Goal: Book appointment/travel/reservation

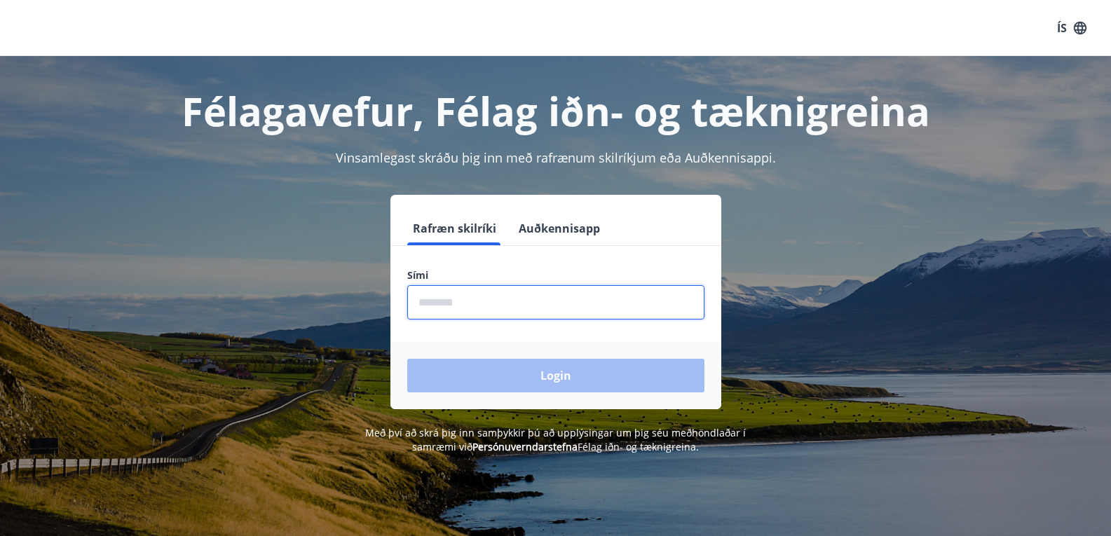
click at [431, 299] on input "phone" at bounding box center [555, 302] width 297 height 34
type input "********"
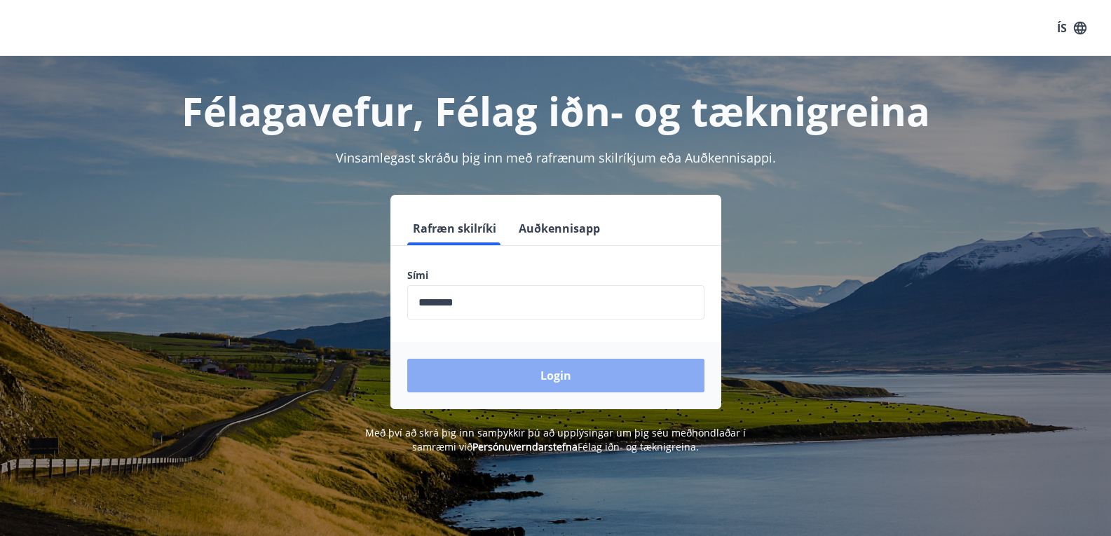
click at [535, 372] on button "Login" at bounding box center [555, 376] width 297 height 34
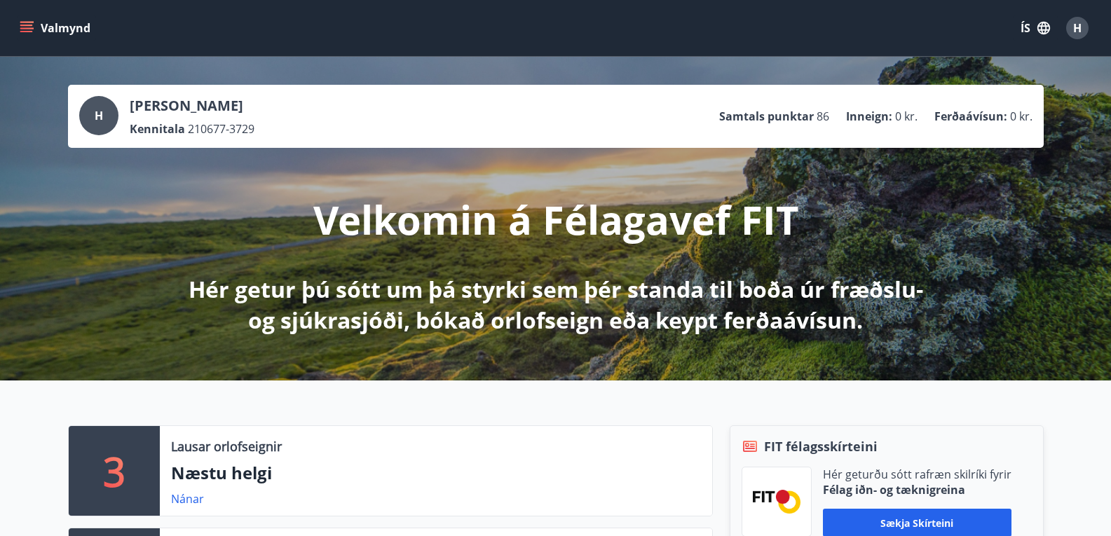
click at [25, 27] on icon "menu" at bounding box center [27, 28] width 14 height 14
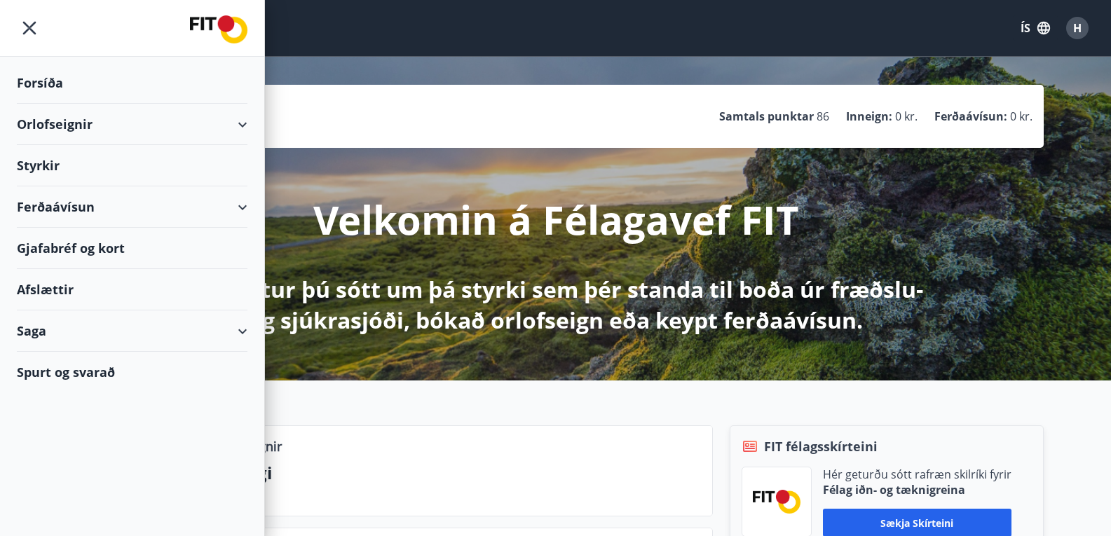
click at [235, 122] on div "Orlofseignir" at bounding box center [132, 124] width 231 height 41
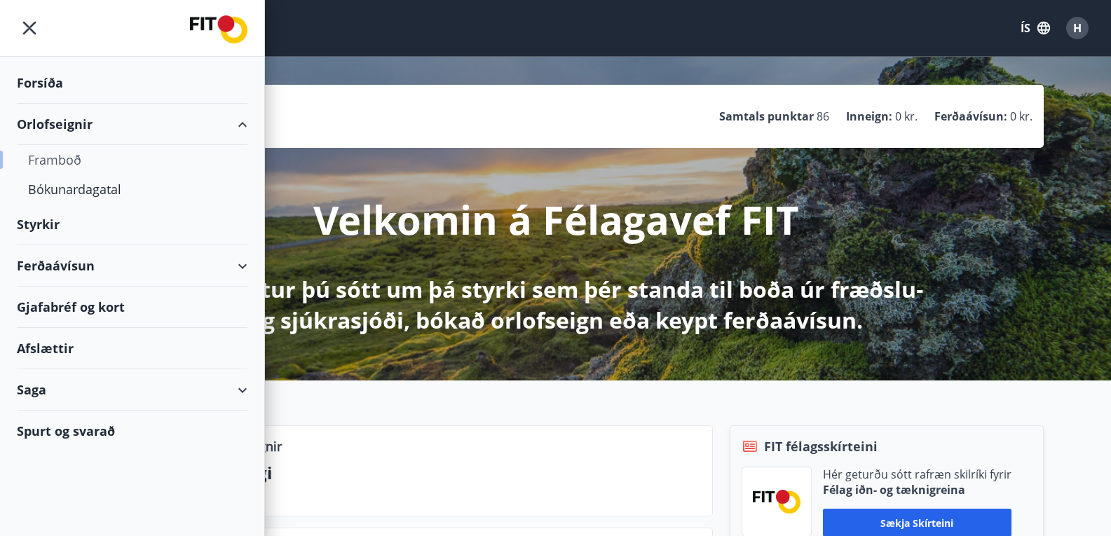
click at [80, 162] on div "Framboð" at bounding box center [132, 159] width 208 height 29
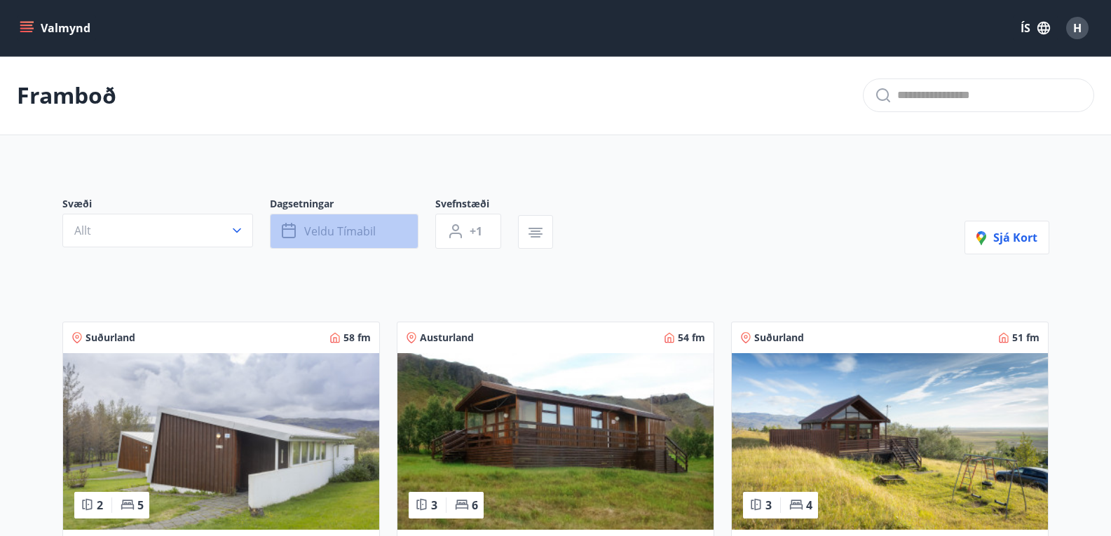
click at [395, 243] on button "Veldu tímabil" at bounding box center [344, 231] width 149 height 35
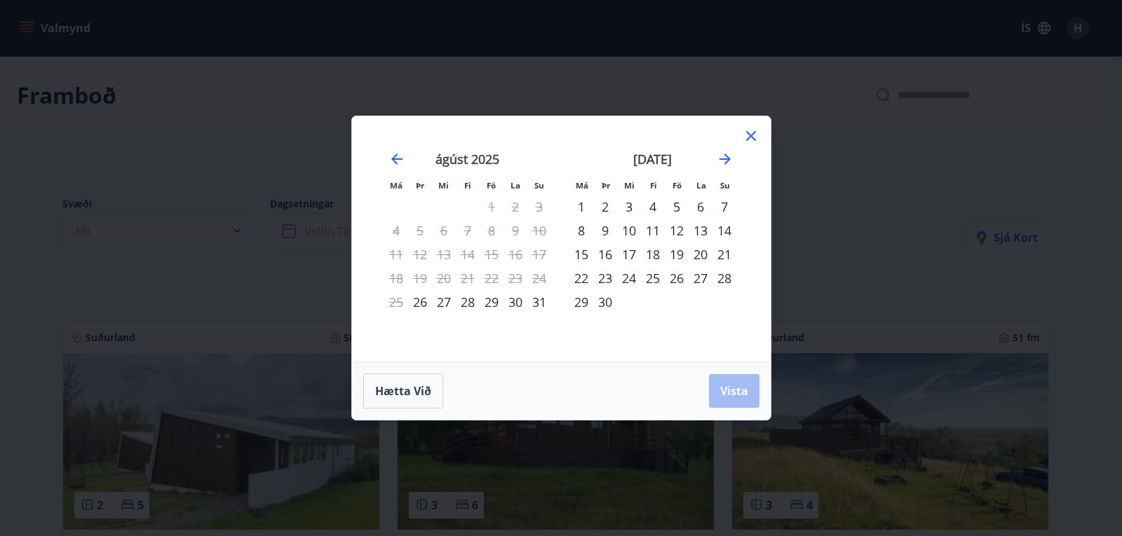
click at [604, 207] on div "2" at bounding box center [605, 207] width 24 height 24
click at [604, 228] on div "9" at bounding box center [605, 231] width 24 height 24
click at [736, 379] on button "Vista" at bounding box center [734, 391] width 50 height 34
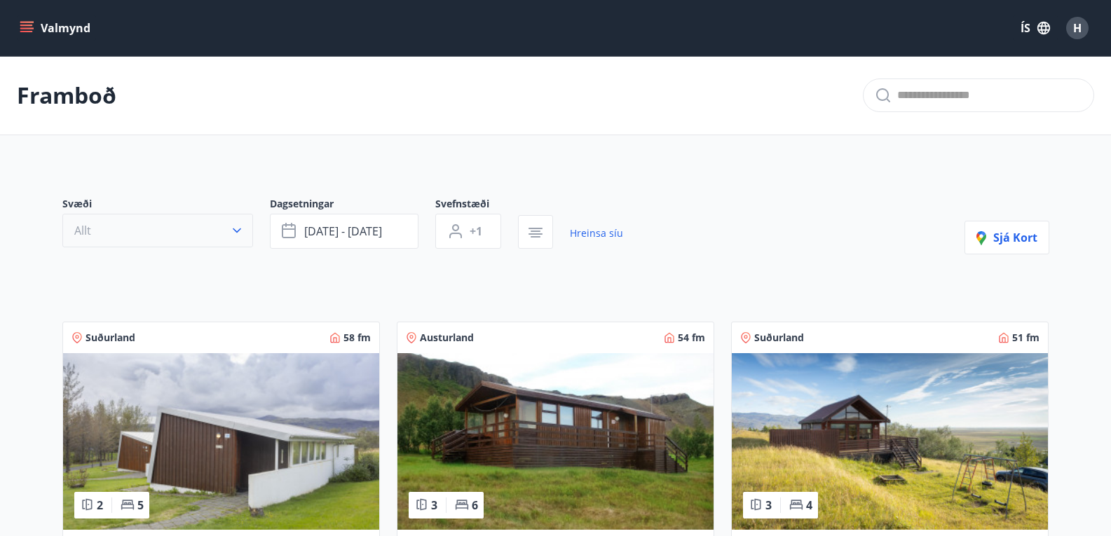
click at [239, 226] on icon "button" at bounding box center [237, 231] width 14 height 14
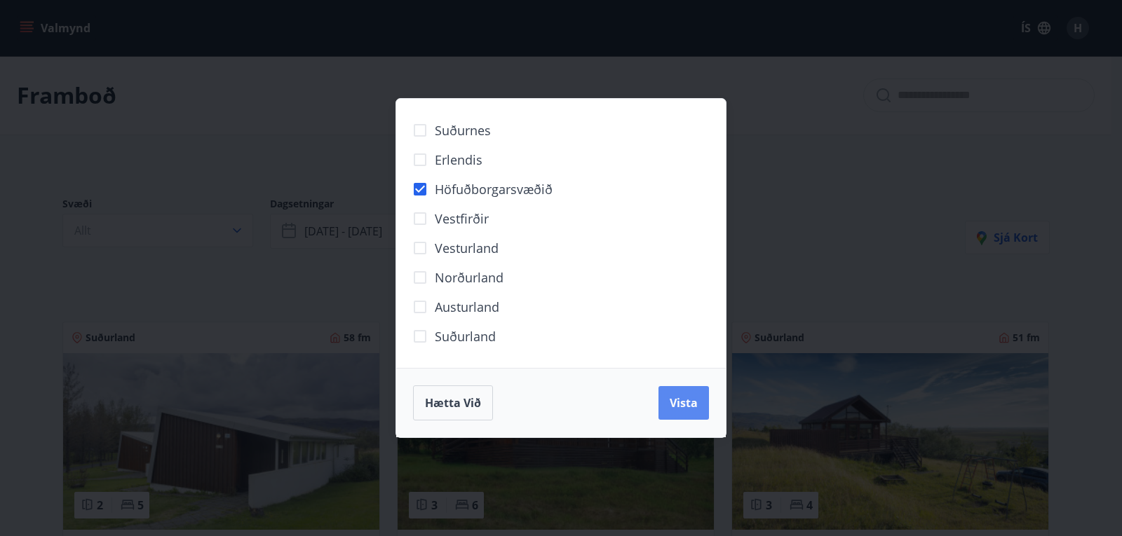
click at [691, 404] on span "Vista" at bounding box center [683, 402] width 28 height 15
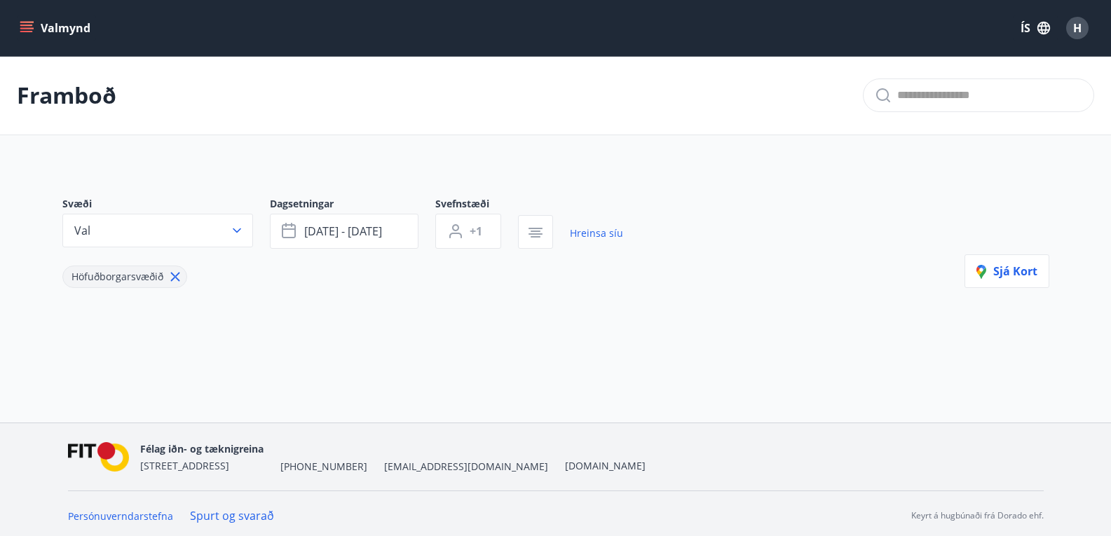
click at [172, 273] on icon at bounding box center [175, 276] width 15 height 15
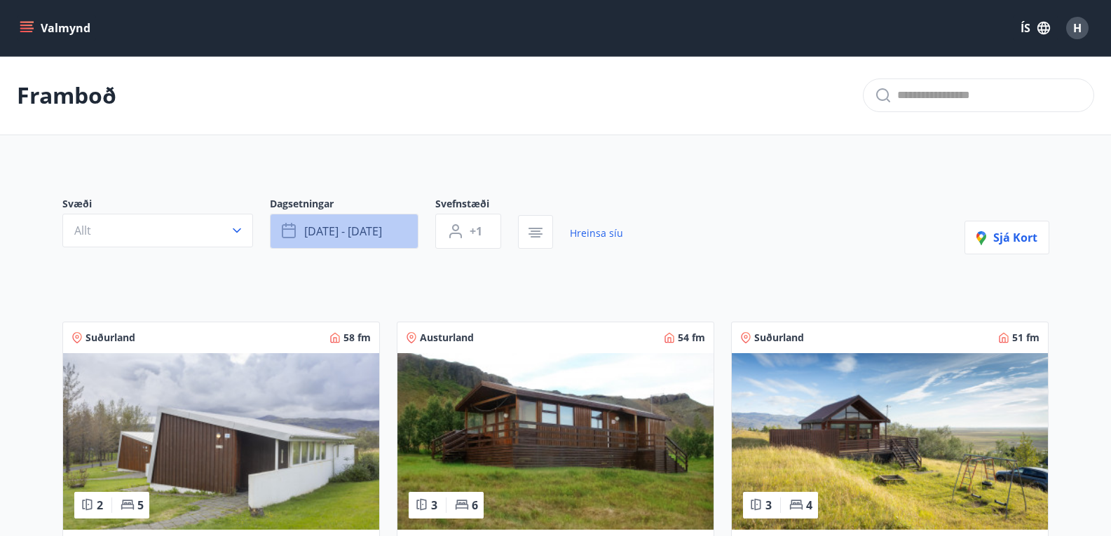
click at [382, 233] on span "sep 02 - sep 09" at bounding box center [343, 231] width 78 height 15
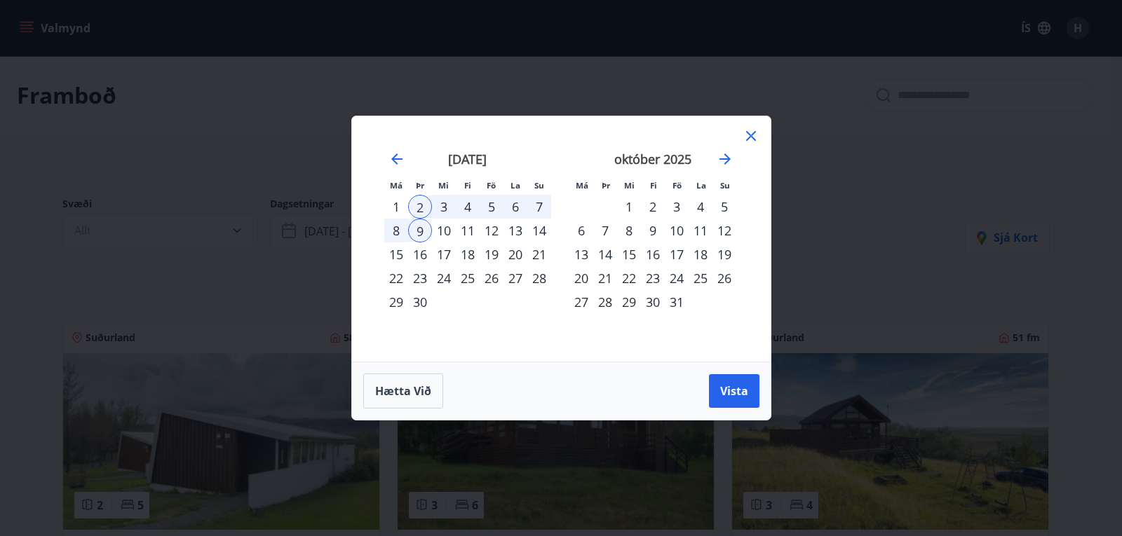
click at [748, 133] on icon at bounding box center [751, 136] width 10 height 10
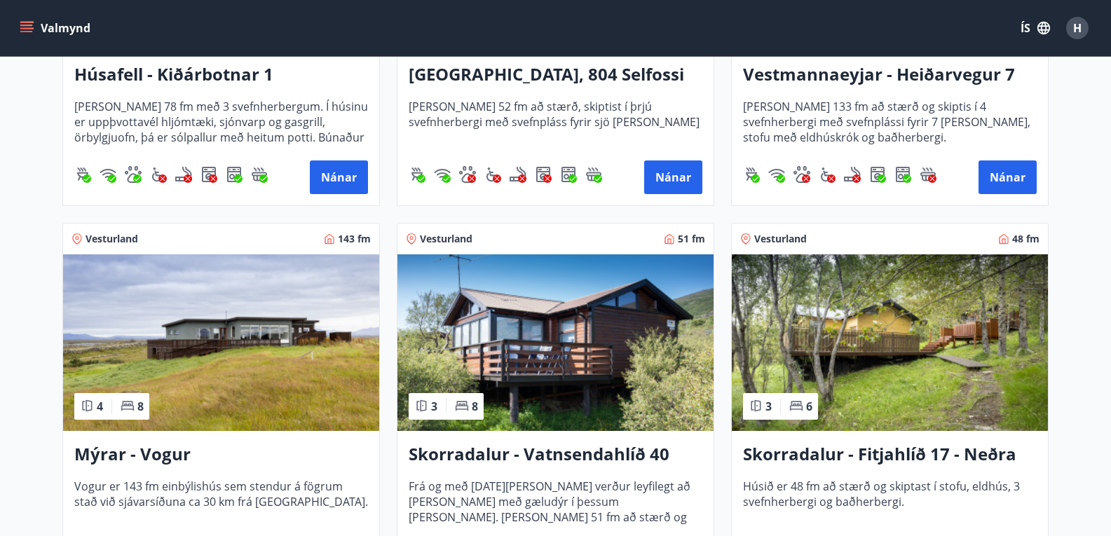
scroll to position [1223, 0]
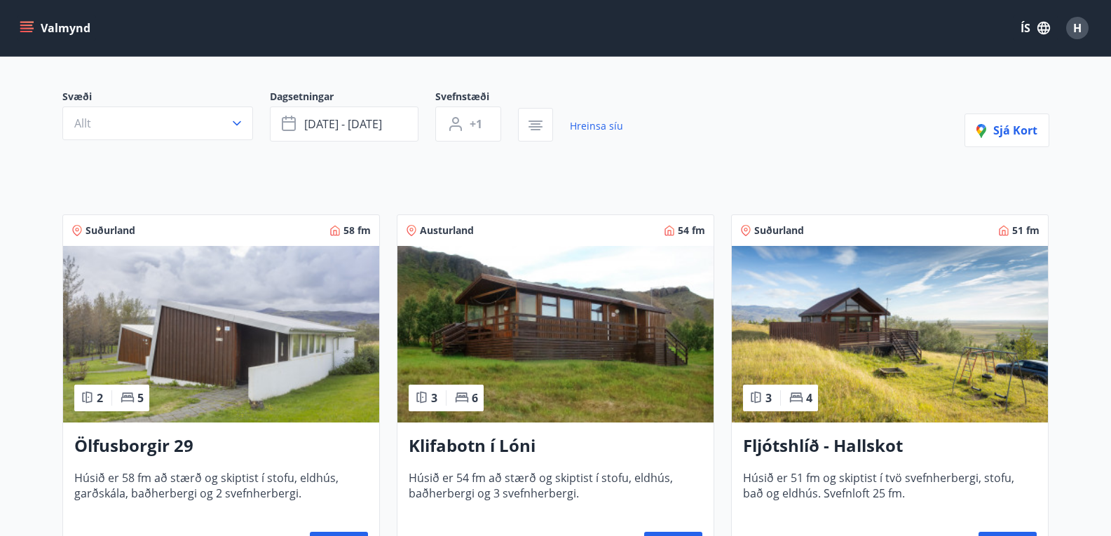
scroll to position [0, 0]
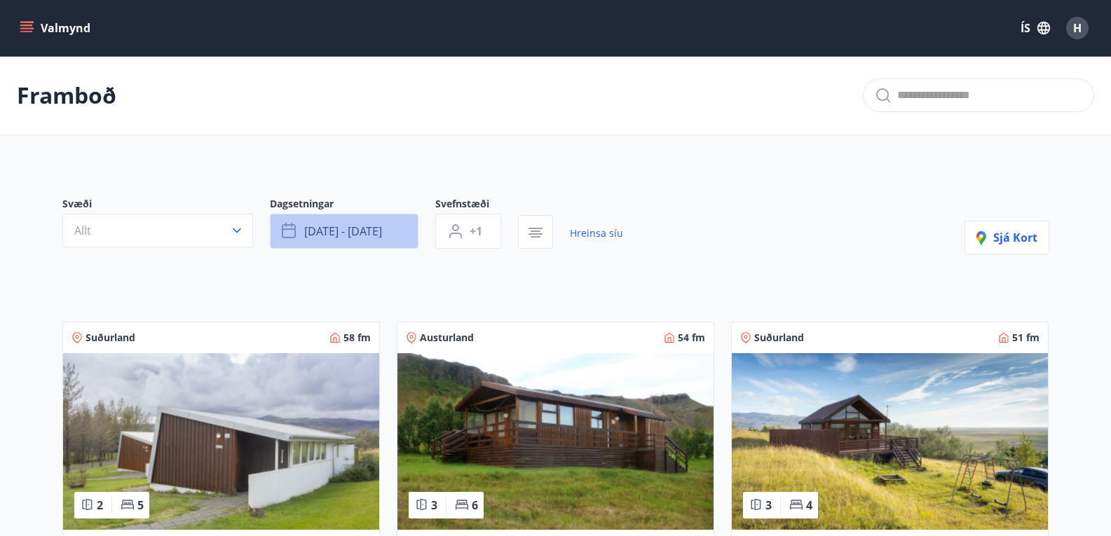
click at [391, 217] on button "sep 02 - sep 09" at bounding box center [344, 231] width 149 height 35
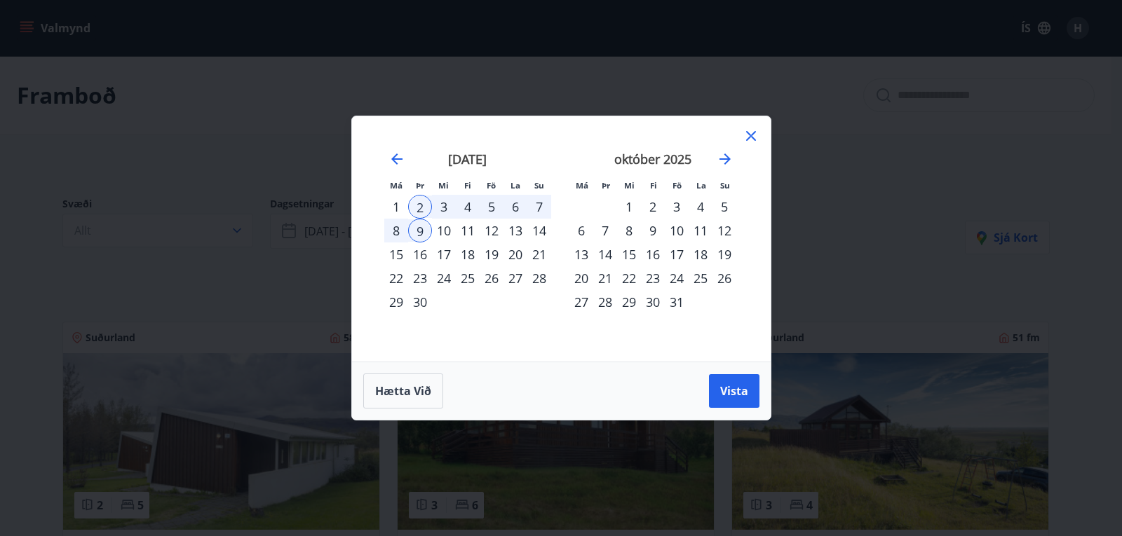
click at [756, 137] on icon at bounding box center [750, 136] width 17 height 17
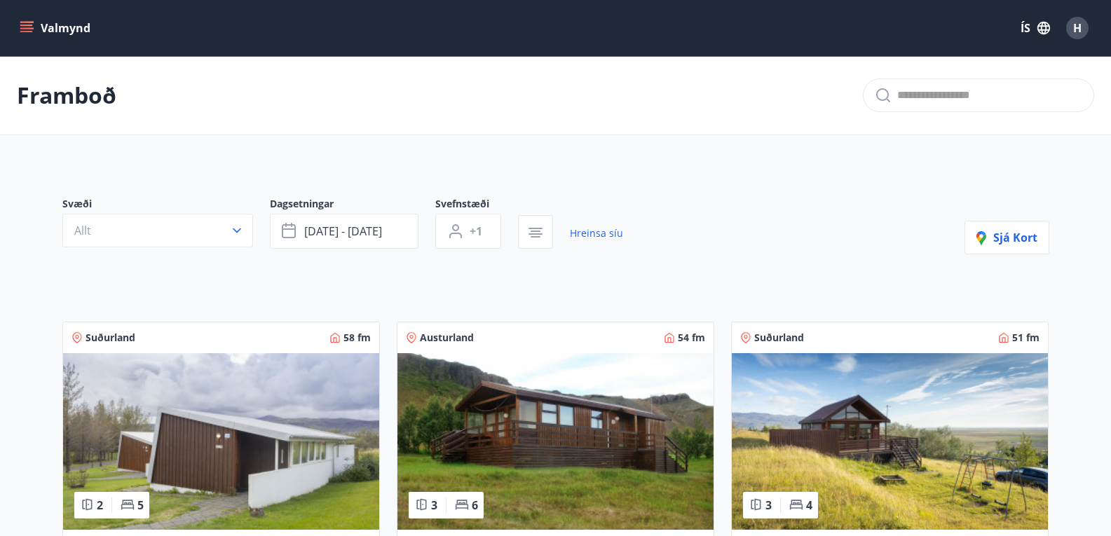
click at [27, 28] on icon "menu" at bounding box center [27, 27] width 15 height 1
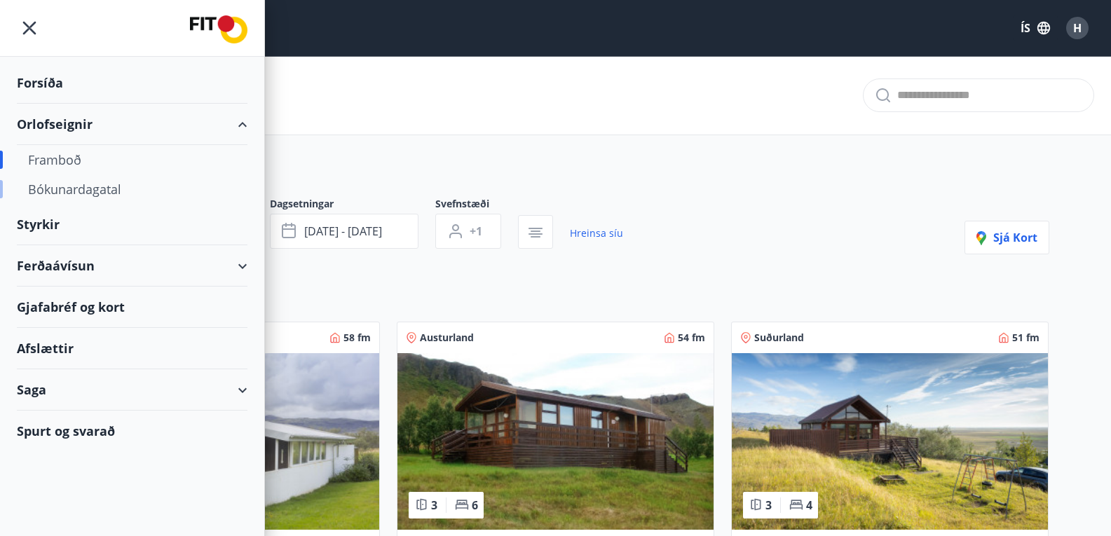
click at [81, 193] on div "Bókunardagatal" at bounding box center [132, 189] width 208 height 29
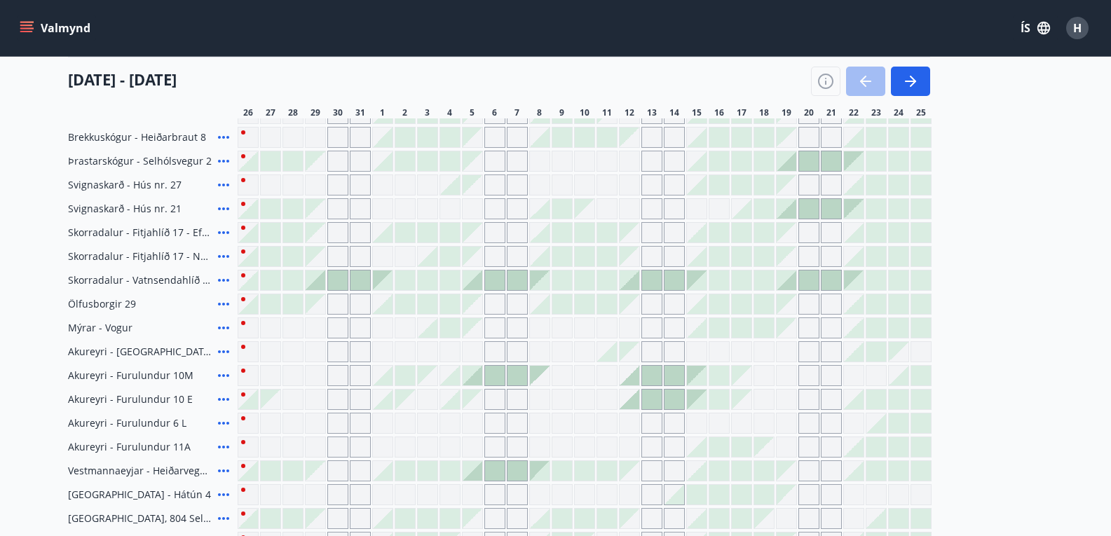
scroll to position [395, 0]
click at [226, 489] on icon at bounding box center [223, 492] width 17 height 17
click at [143, 495] on span "Reykjavík - Hátún 4" at bounding box center [139, 493] width 143 height 14
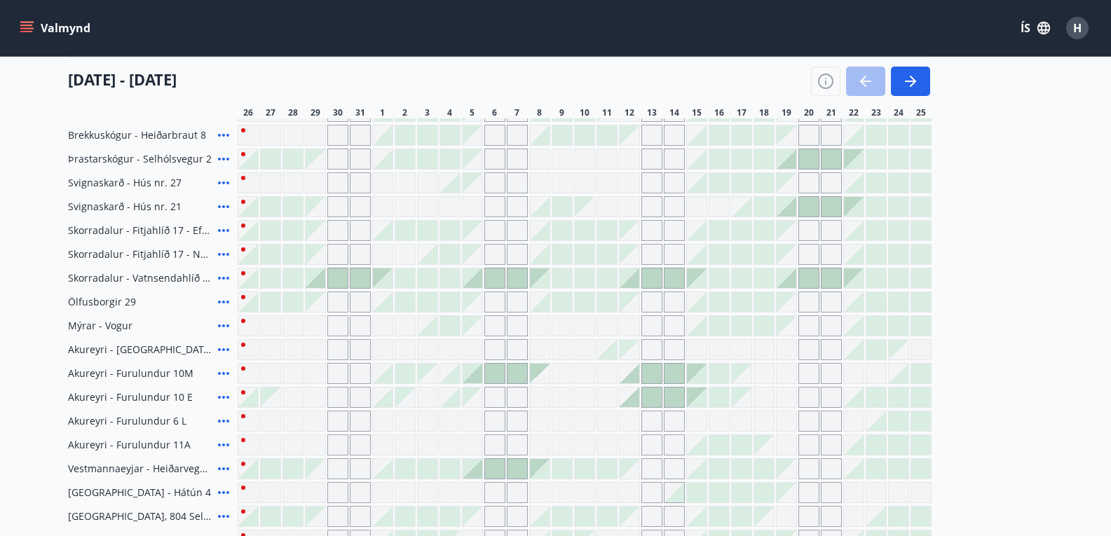
click at [341, 493] on div "Gráir dagar eru ekki bókanlegir" at bounding box center [337, 492] width 21 height 21
click at [384, 494] on div "Gráir dagar eru ekki bókanlegir" at bounding box center [382, 492] width 21 height 21
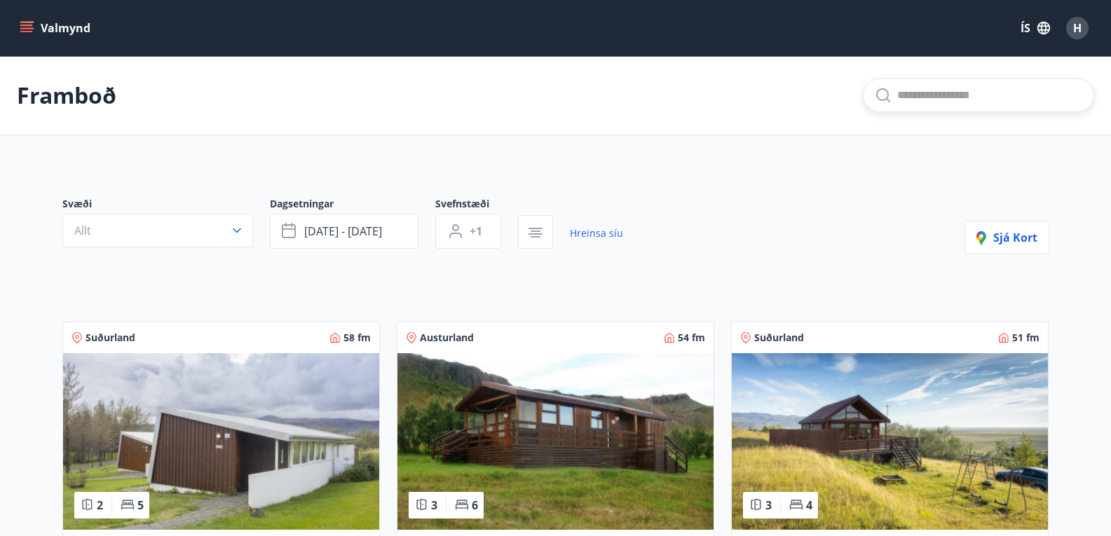
click at [930, 103] on input "text" at bounding box center [989, 95] width 185 height 22
type input "*****"
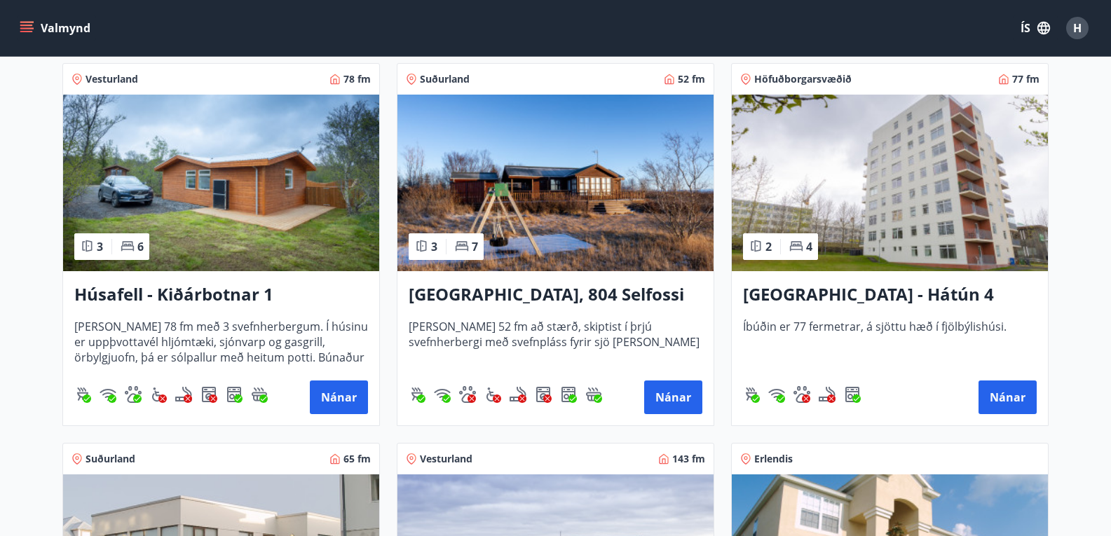
scroll to position [1006, 0]
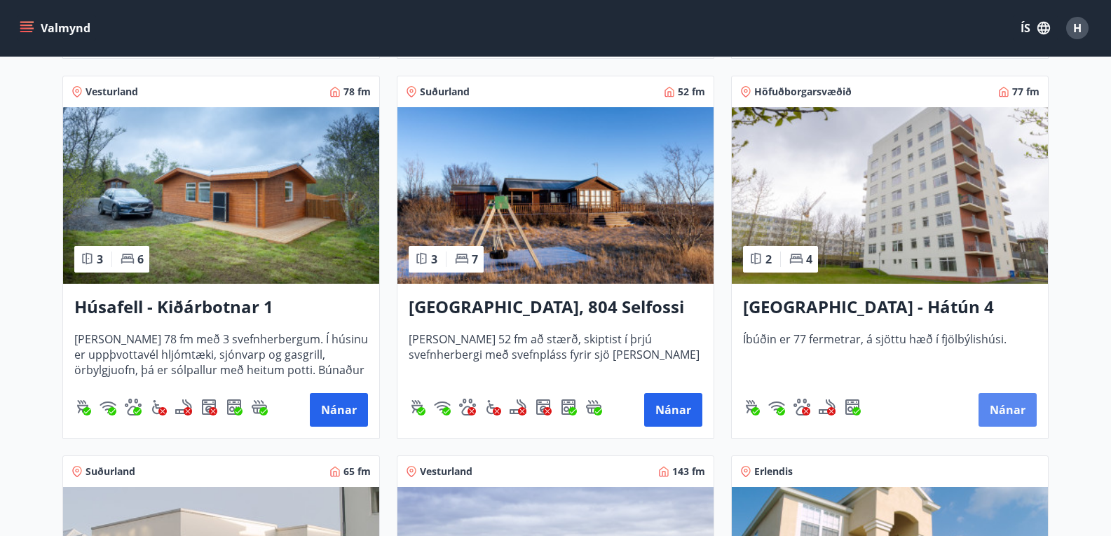
click at [1030, 406] on button "Nánar" at bounding box center [1008, 410] width 58 height 34
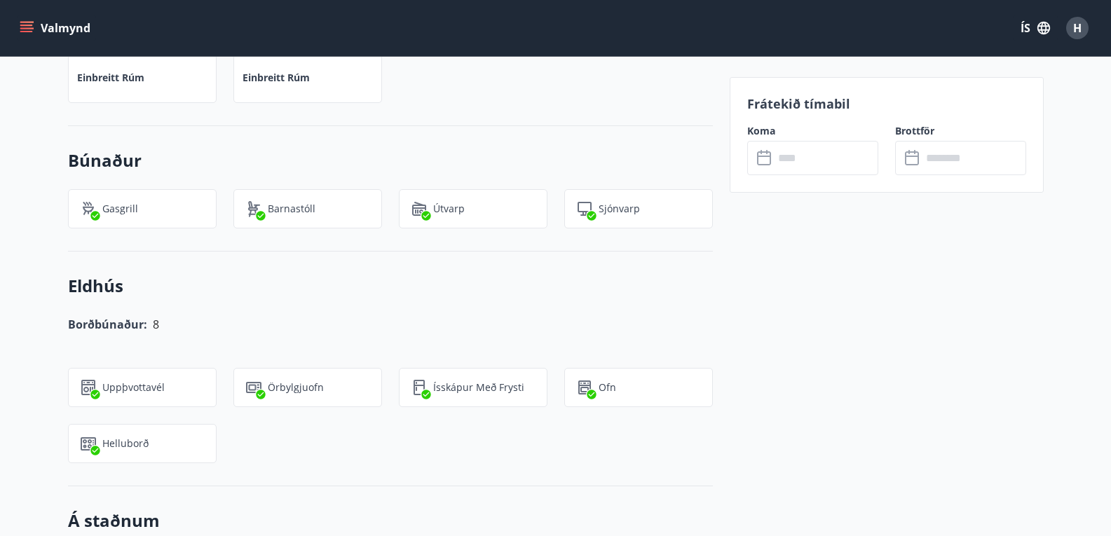
scroll to position [777, 0]
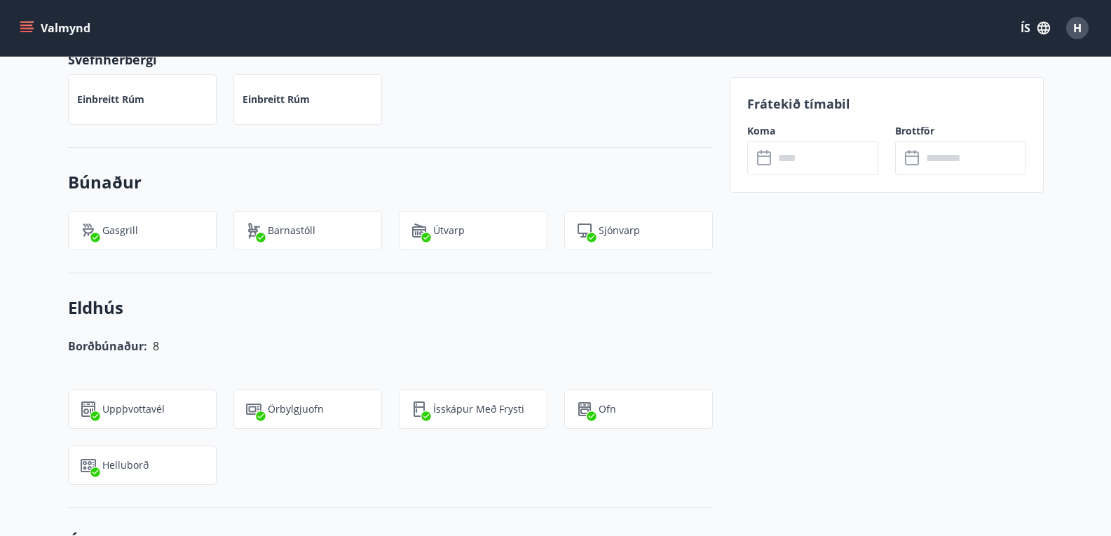
click at [771, 152] on icon at bounding box center [765, 158] width 17 height 17
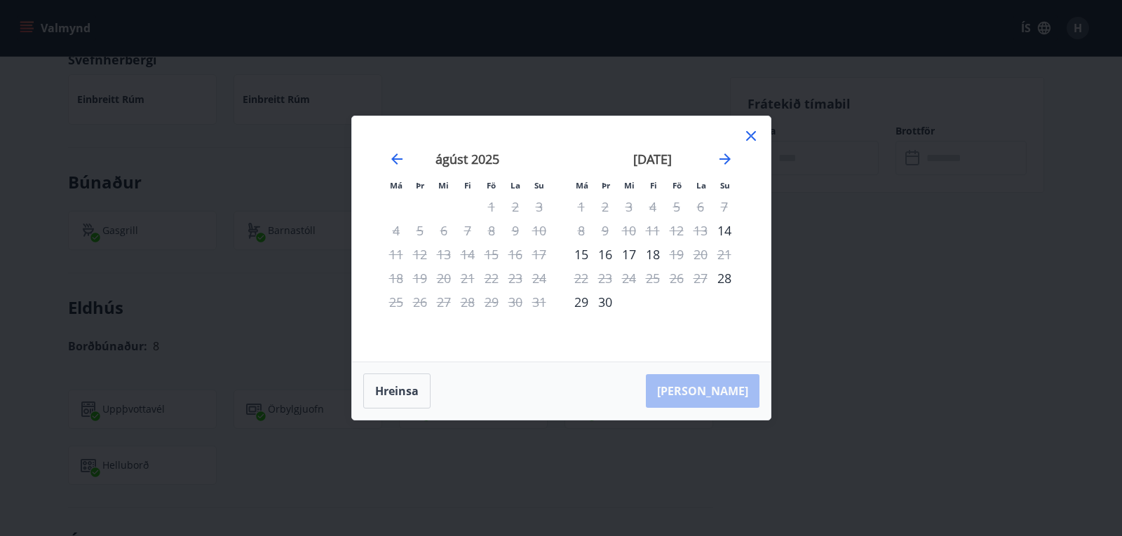
click at [755, 142] on icon at bounding box center [750, 136] width 17 height 17
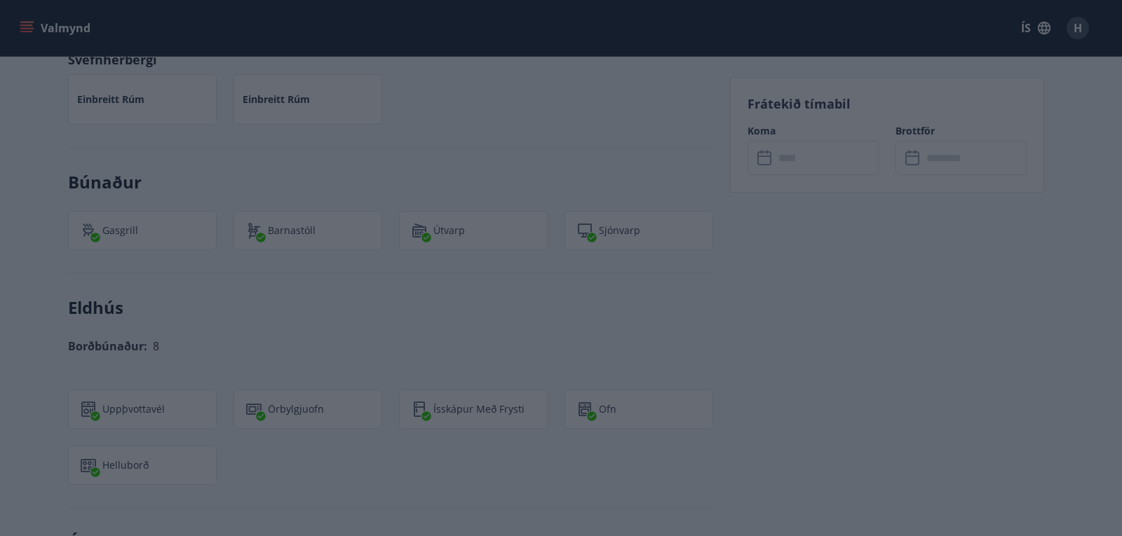
click at [750, 139] on div "Koma ​ ​" at bounding box center [804, 149] width 148 height 51
